Goal: Transaction & Acquisition: Purchase product/service

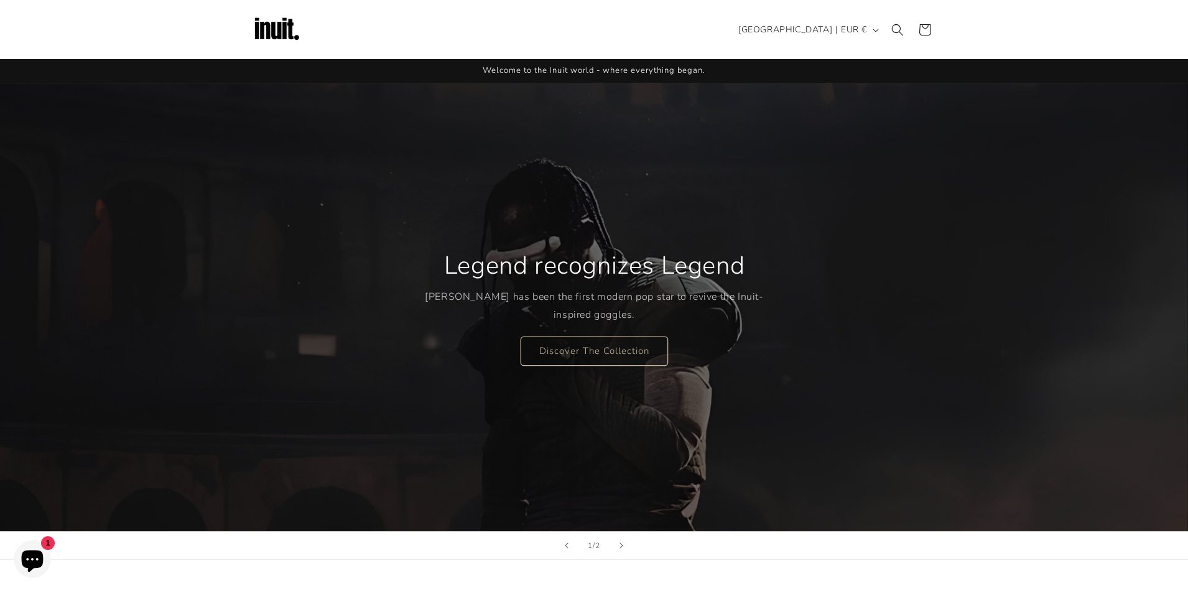
drag, startPoint x: 566, startPoint y: 224, endPoint x: 334, endPoint y: 221, distance: 231.9
click at [338, 219] on div "Legend recognizes Legend [PERSON_NAME] has been the first modern pop star to re…" at bounding box center [594, 307] width 746 height 448
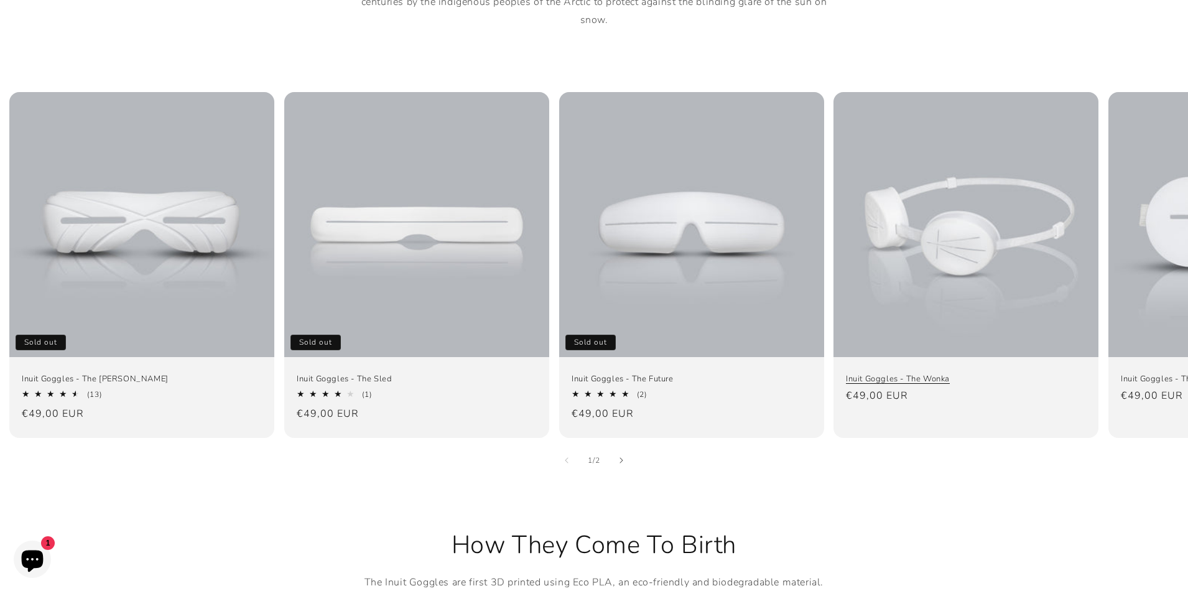
scroll to position [864, 0]
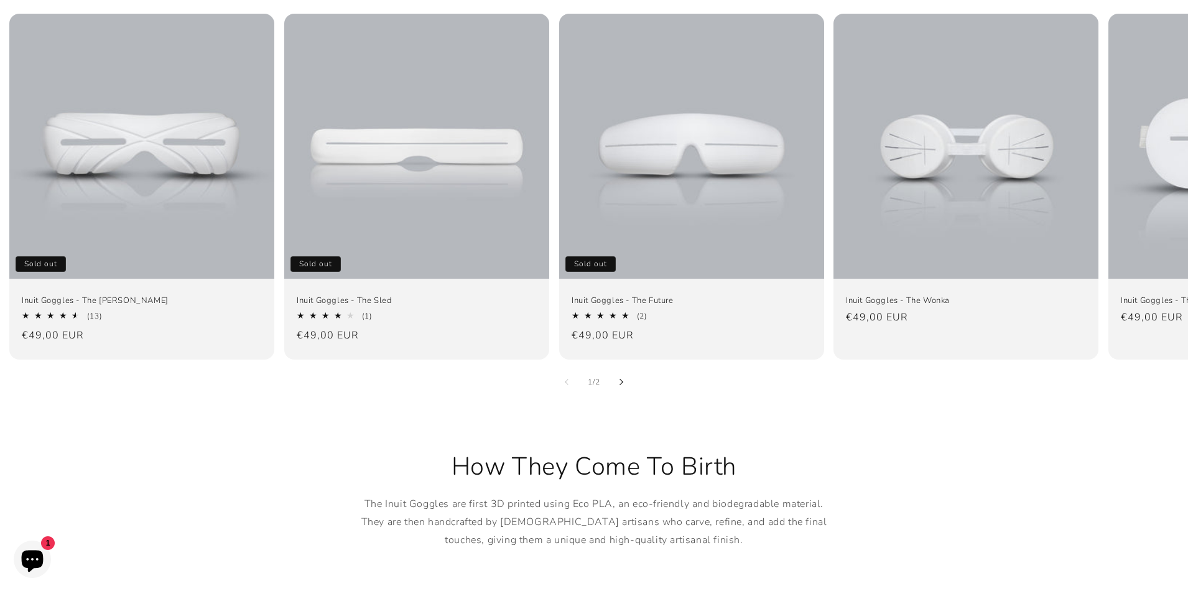
click at [619, 379] on icon "Slide right" at bounding box center [621, 382] width 4 height 7
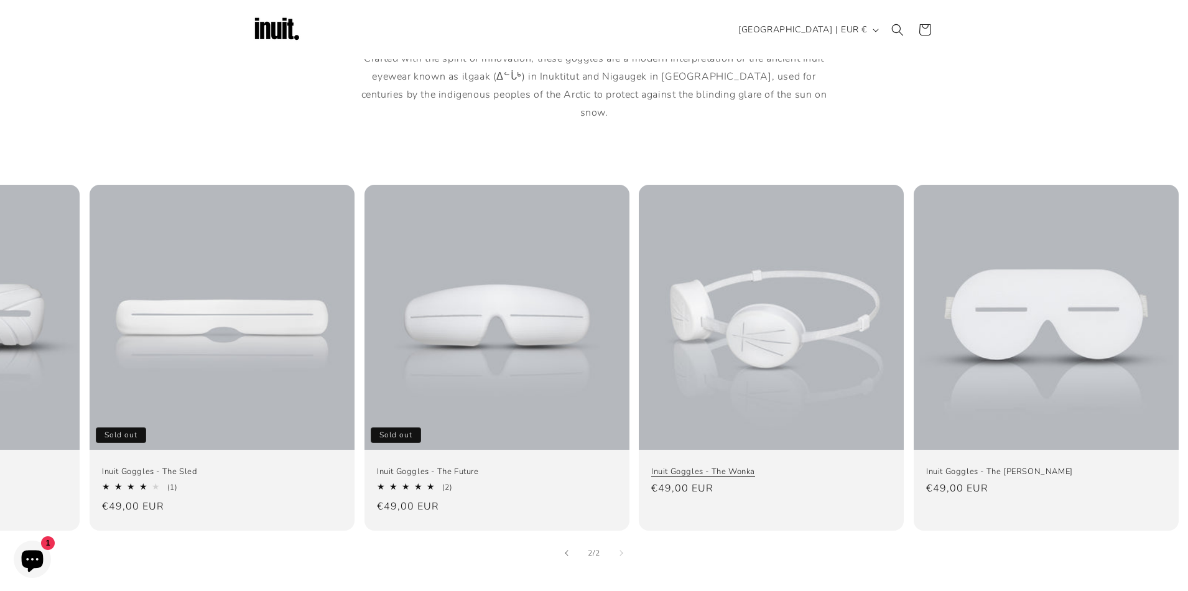
scroll to position [856, 0]
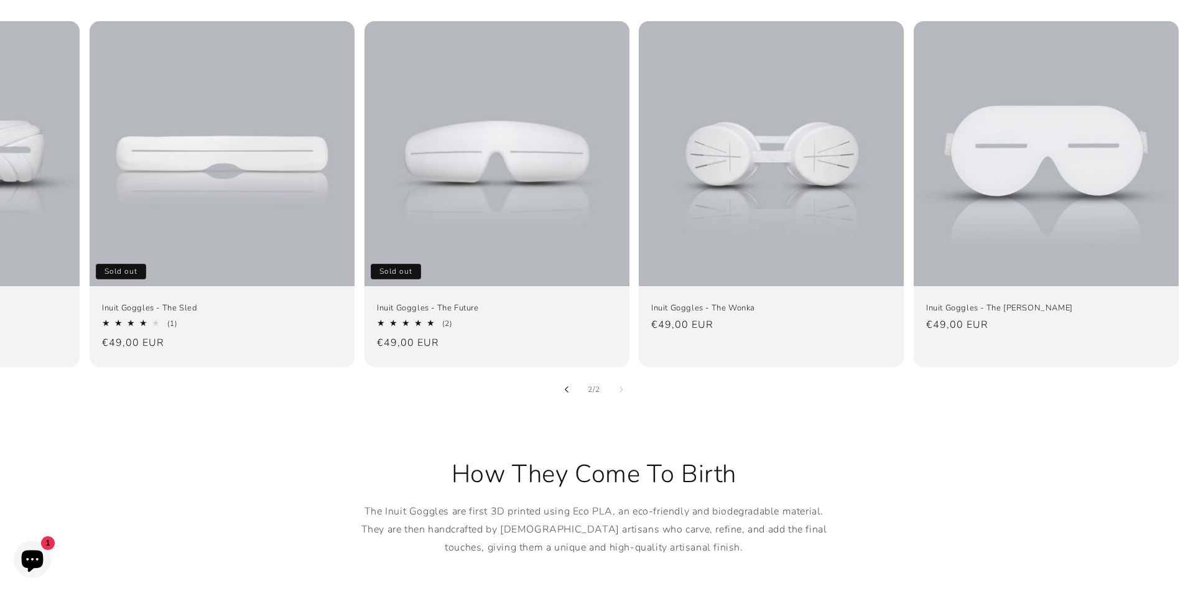
click at [567, 376] on button "Slide left" at bounding box center [566, 389] width 27 height 27
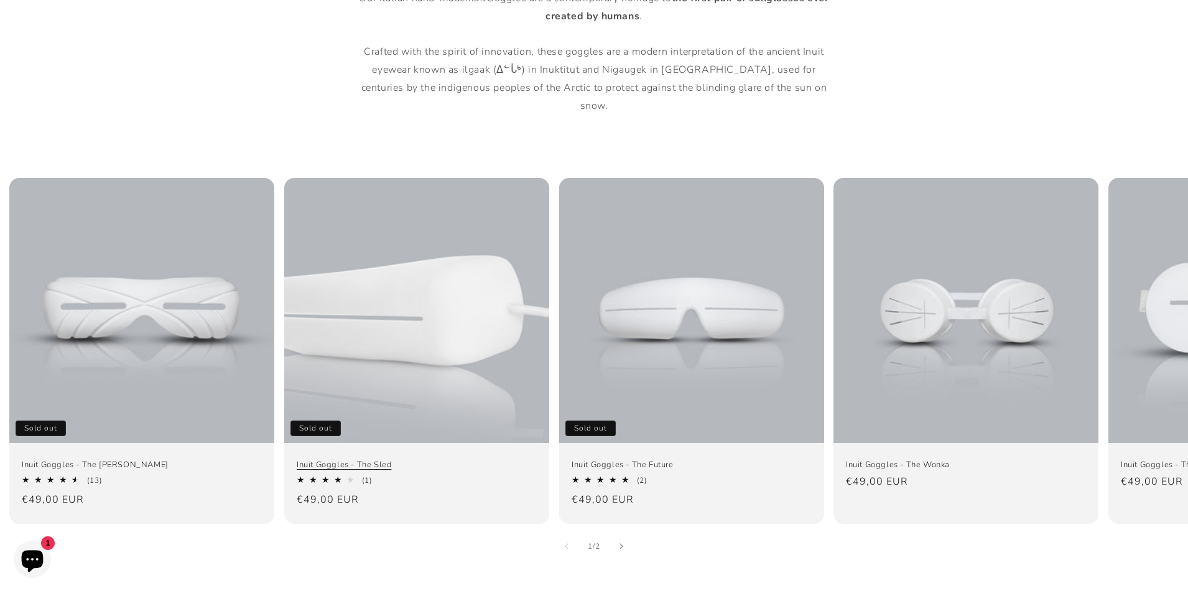
scroll to position [679, 0]
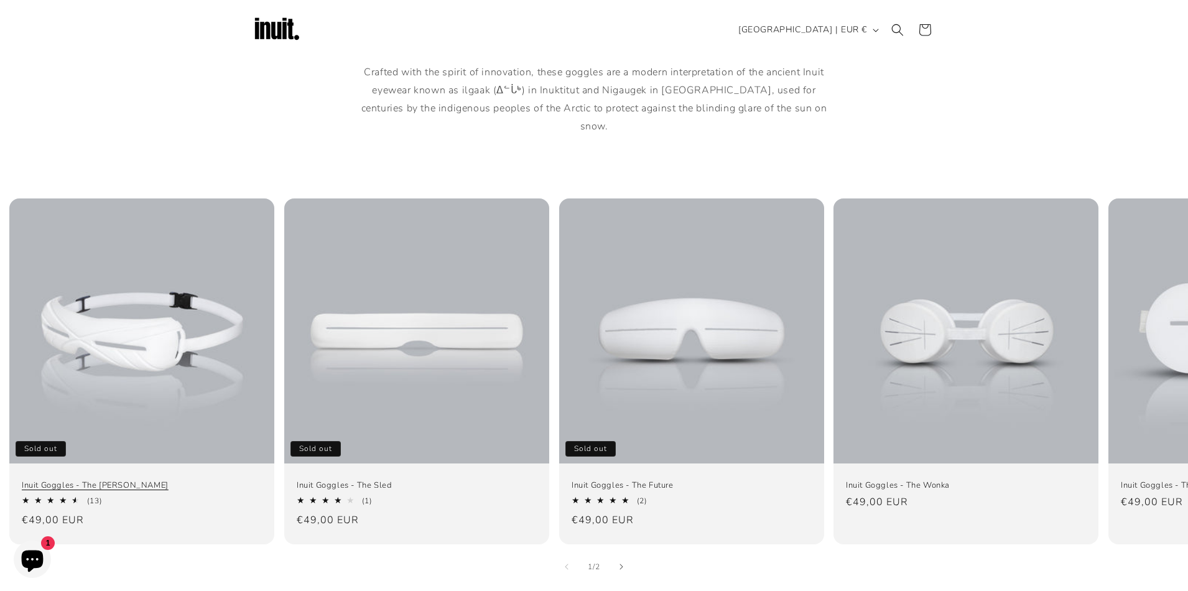
click at [93, 479] on link "Inuit Goggles - The [PERSON_NAME]" at bounding box center [142, 484] width 240 height 11
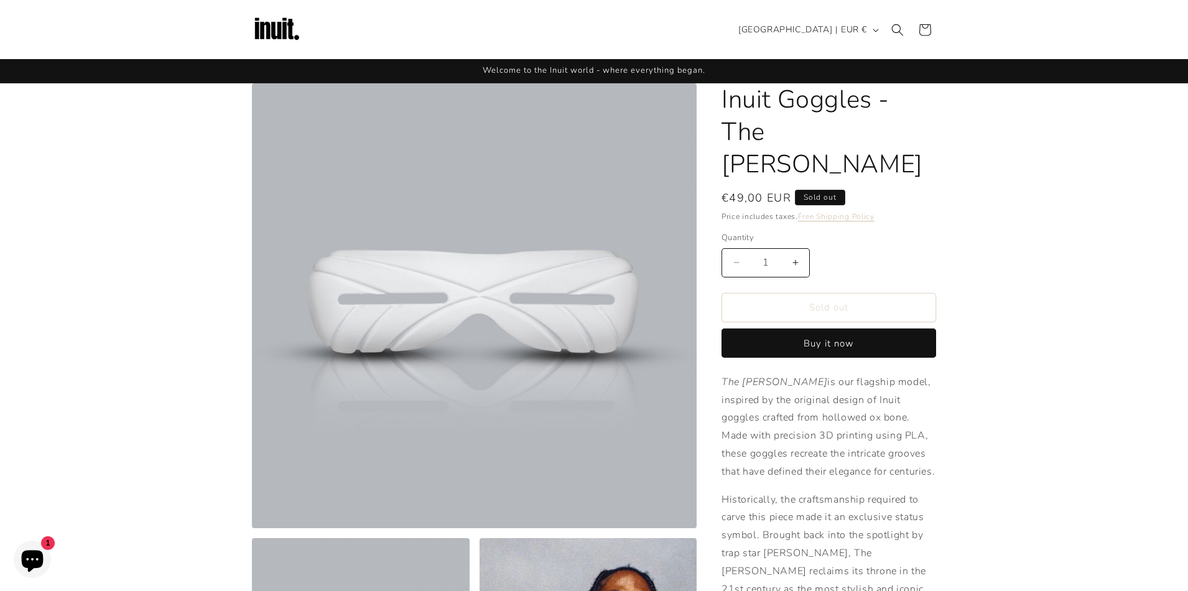
drag, startPoint x: 721, startPoint y: 169, endPoint x: 764, endPoint y: 167, distance: 43.0
click at [764, 190] on span "€49,00 EUR" at bounding box center [756, 198] width 70 height 17
drag, startPoint x: 762, startPoint y: 165, endPoint x: 721, endPoint y: 160, distance: 40.6
click at [721, 190] on span "€49,00 EUR" at bounding box center [756, 198] width 70 height 17
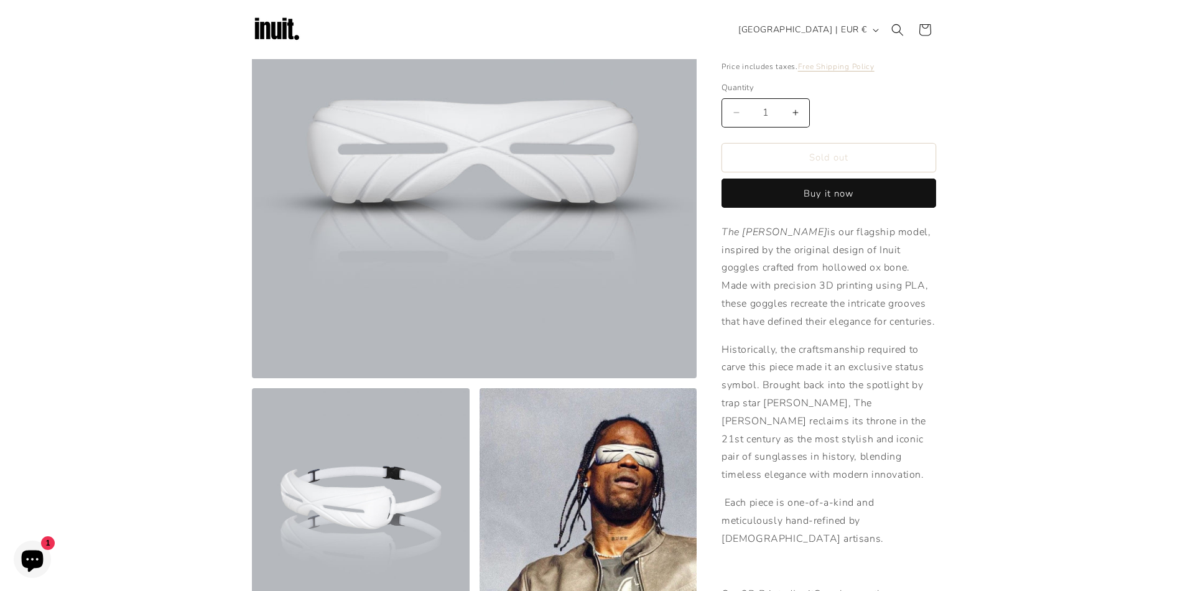
scroll to position [109, 0]
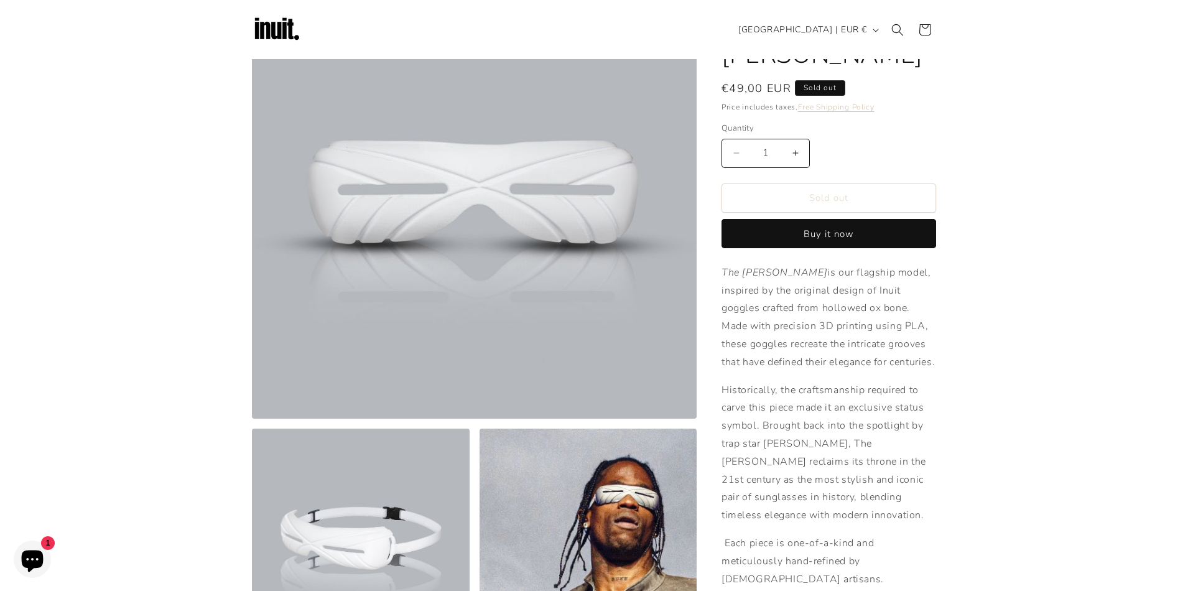
click at [252, 418] on button "Open media 1 in modal" at bounding box center [252, 418] width 0 height 0
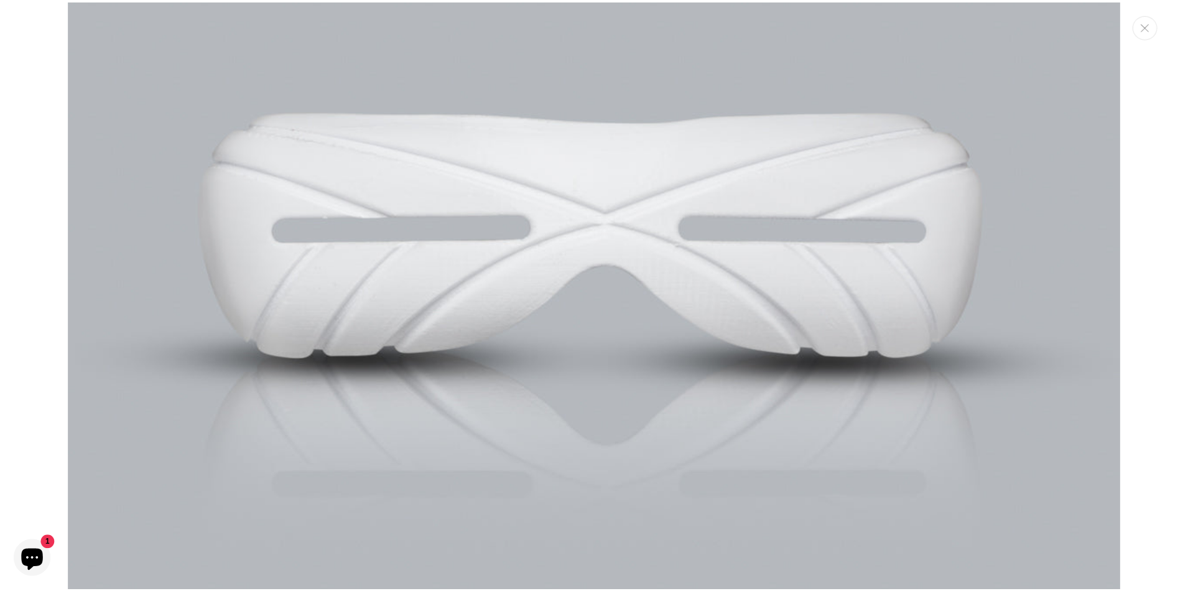
scroll to position [188, 0]
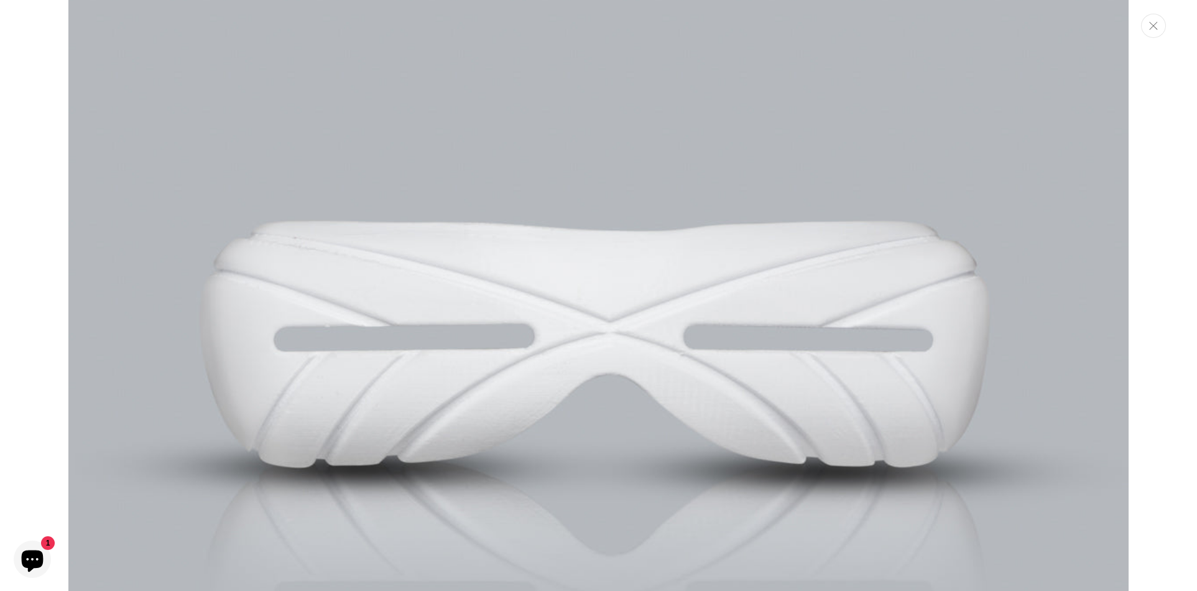
click at [1163, 25] on button "Close" at bounding box center [1153, 26] width 25 height 24
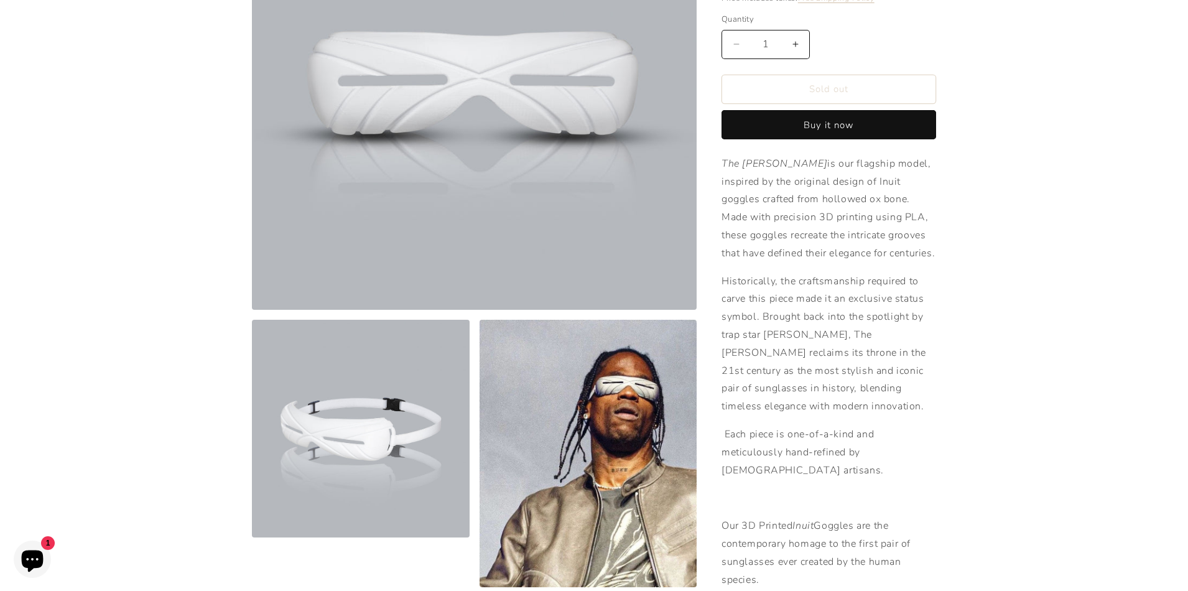
scroll to position [267, 0]
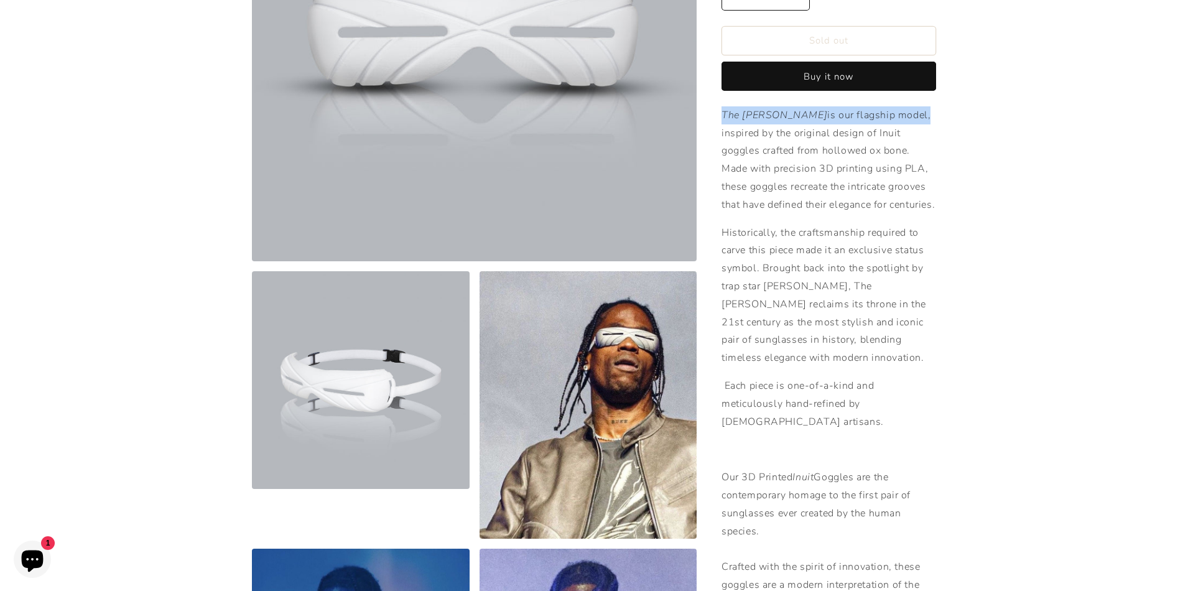
drag, startPoint x: 722, startPoint y: 83, endPoint x: 873, endPoint y: 83, distance: 151.1
click at [873, 106] on p "The [PERSON_NAME] is our flagship model, inspired by the original design of Inu…" at bounding box center [828, 160] width 215 height 108
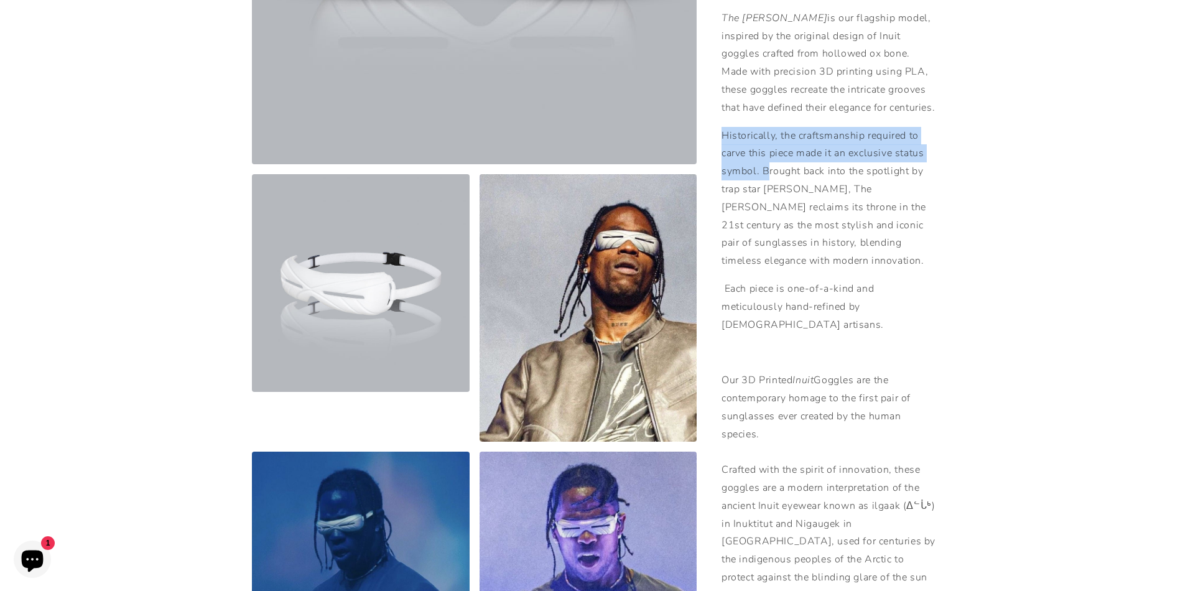
drag, startPoint x: 721, startPoint y: 102, endPoint x: 760, endPoint y: 138, distance: 52.8
click at [760, 138] on p "Historically, the craftsmanship required to carve this piece made it an exclusi…" at bounding box center [828, 198] width 215 height 143
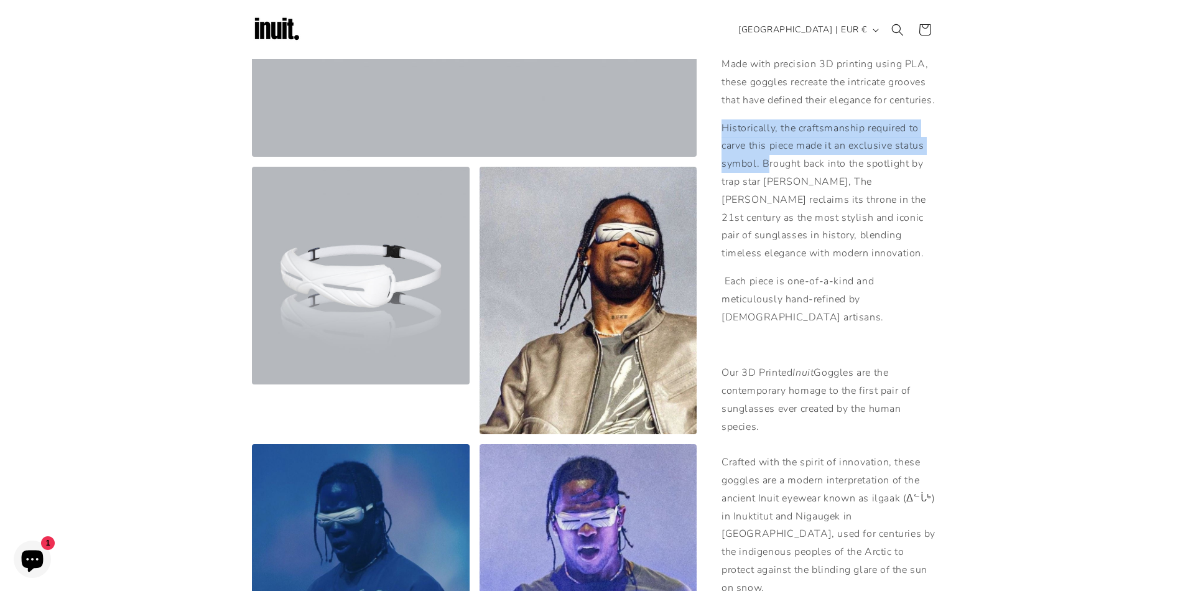
scroll to position [344, 0]
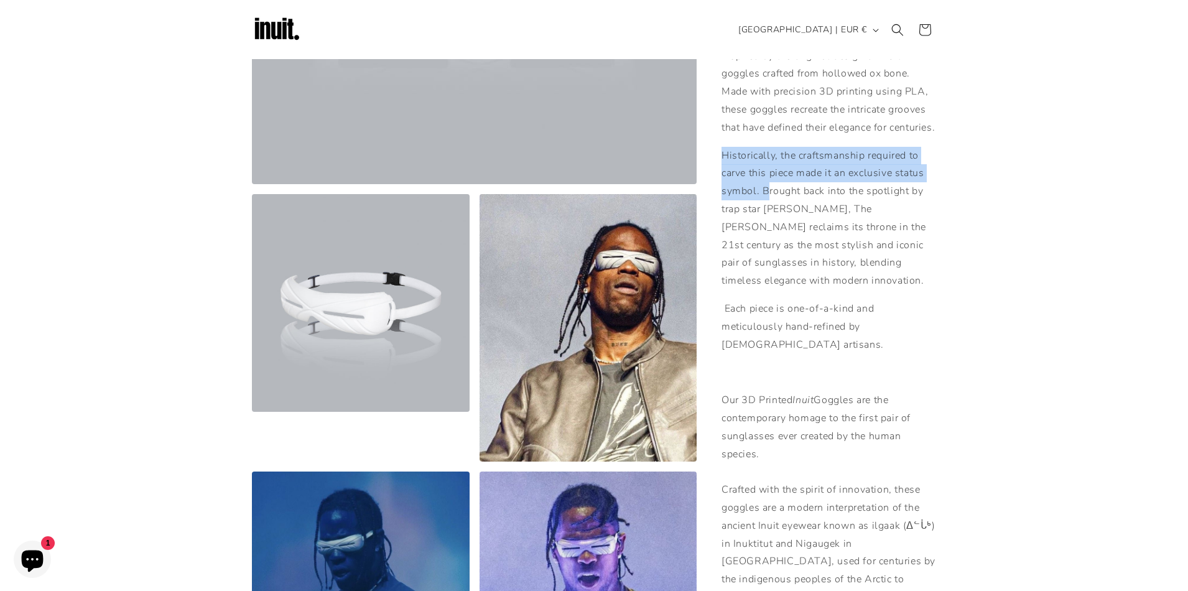
click at [754, 159] on p "Historically, the craftsmanship required to carve this piece made it an exclusi…" at bounding box center [828, 218] width 215 height 143
drag, startPoint x: 757, startPoint y: 163, endPoint x: 726, endPoint y: 124, distance: 50.4
click at [726, 147] on p "Historically, the craftsmanship required to carve this piece made it an exclusi…" at bounding box center [828, 218] width 215 height 143
